Goal: Task Accomplishment & Management: Manage account settings

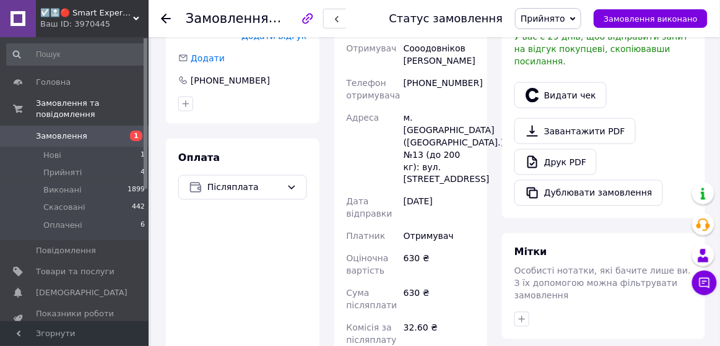
scroll to position [386, 0]
click at [109, 139] on span "Замовлення" at bounding box center [75, 136] width 79 height 11
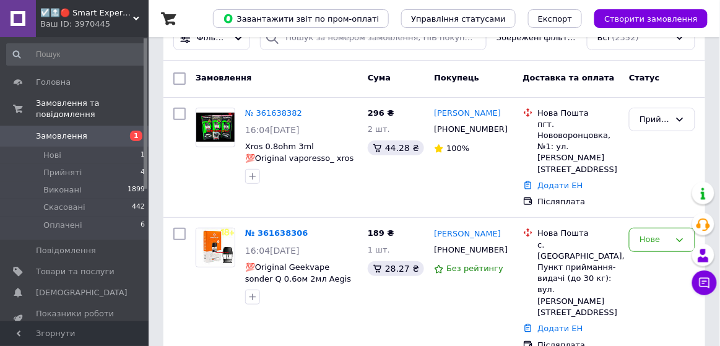
scroll to position [59, 0]
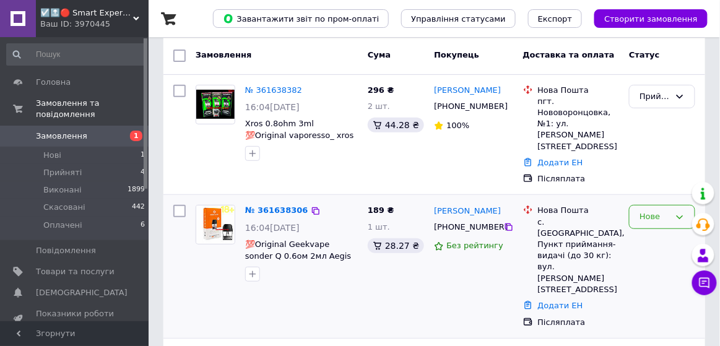
click at [651, 211] on div "Нове" at bounding box center [655, 217] width 30 height 13
click at [656, 232] on li "Прийнято" at bounding box center [662, 243] width 65 height 23
click at [275, 206] on link "№ 361638306" at bounding box center [273, 210] width 57 height 9
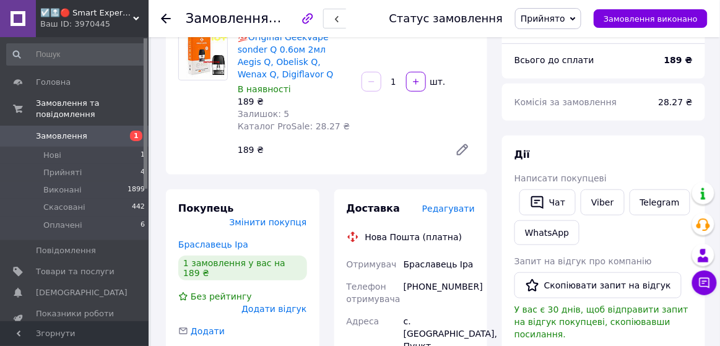
scroll to position [116, 0]
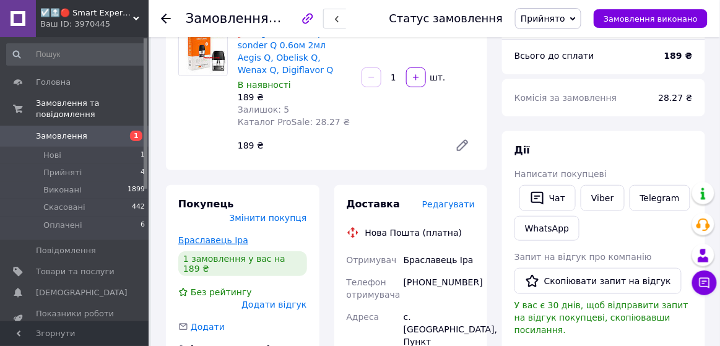
click at [207, 235] on link "Браславець Іра" at bounding box center [213, 240] width 70 height 10
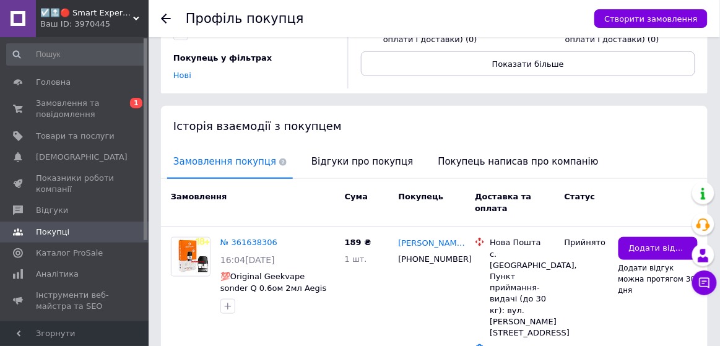
scroll to position [192, 0]
click at [265, 238] on link "№ 361638306" at bounding box center [248, 242] width 57 height 9
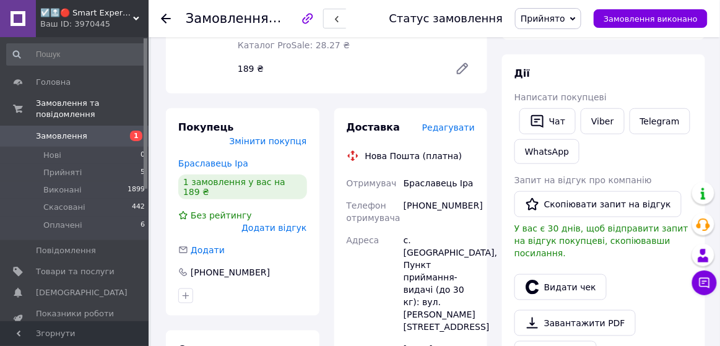
scroll to position [204, 0]
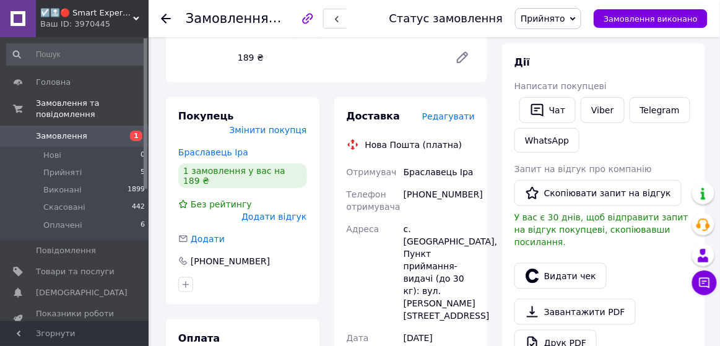
click at [74, 139] on span "Замовлення" at bounding box center [61, 136] width 51 height 11
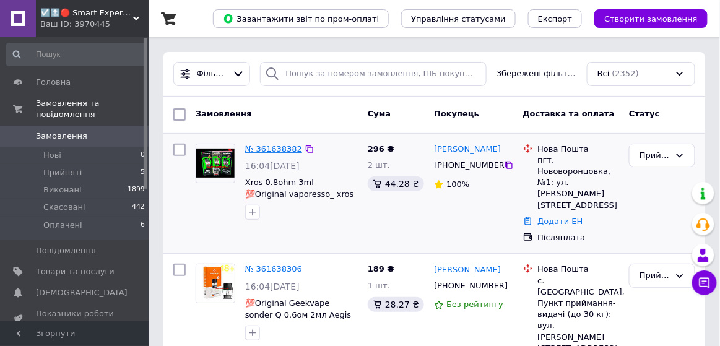
click at [269, 152] on link "№ 361638382" at bounding box center [273, 148] width 57 height 9
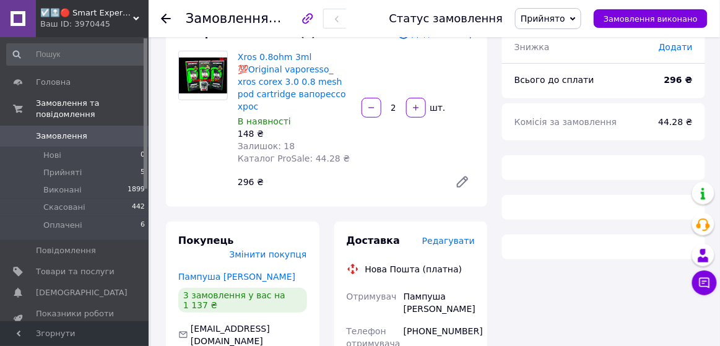
scroll to position [102, 0]
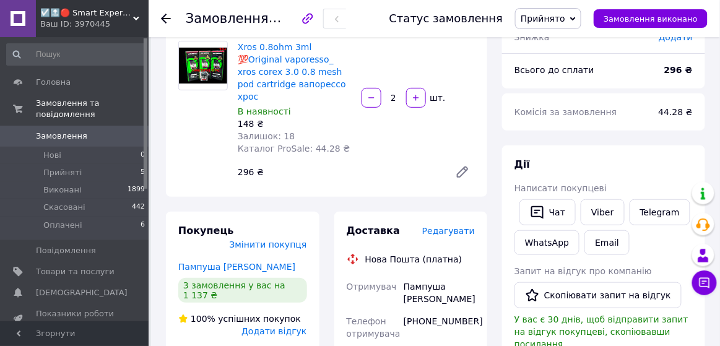
click at [238, 250] on div "Покупець Змінити покупця Пампуша Дмитрий 3 замовлення у вас на 1 137 ₴ 100% усп…" at bounding box center [243, 322] width 154 height 220
click at [237, 249] on div "Покупець Змінити покупця Пампуша Дмитрий 3 замовлення у вас на 1 137 ₴ 100% усп…" at bounding box center [243, 322] width 154 height 220
click at [237, 262] on link "Пампуша Дмитрий" at bounding box center [236, 267] width 117 height 10
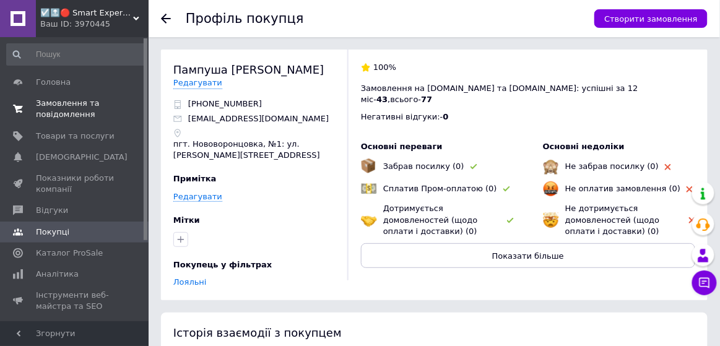
click at [80, 100] on span "Замовлення та повідомлення" at bounding box center [75, 109] width 79 height 22
